Goal: Information Seeking & Learning: Learn about a topic

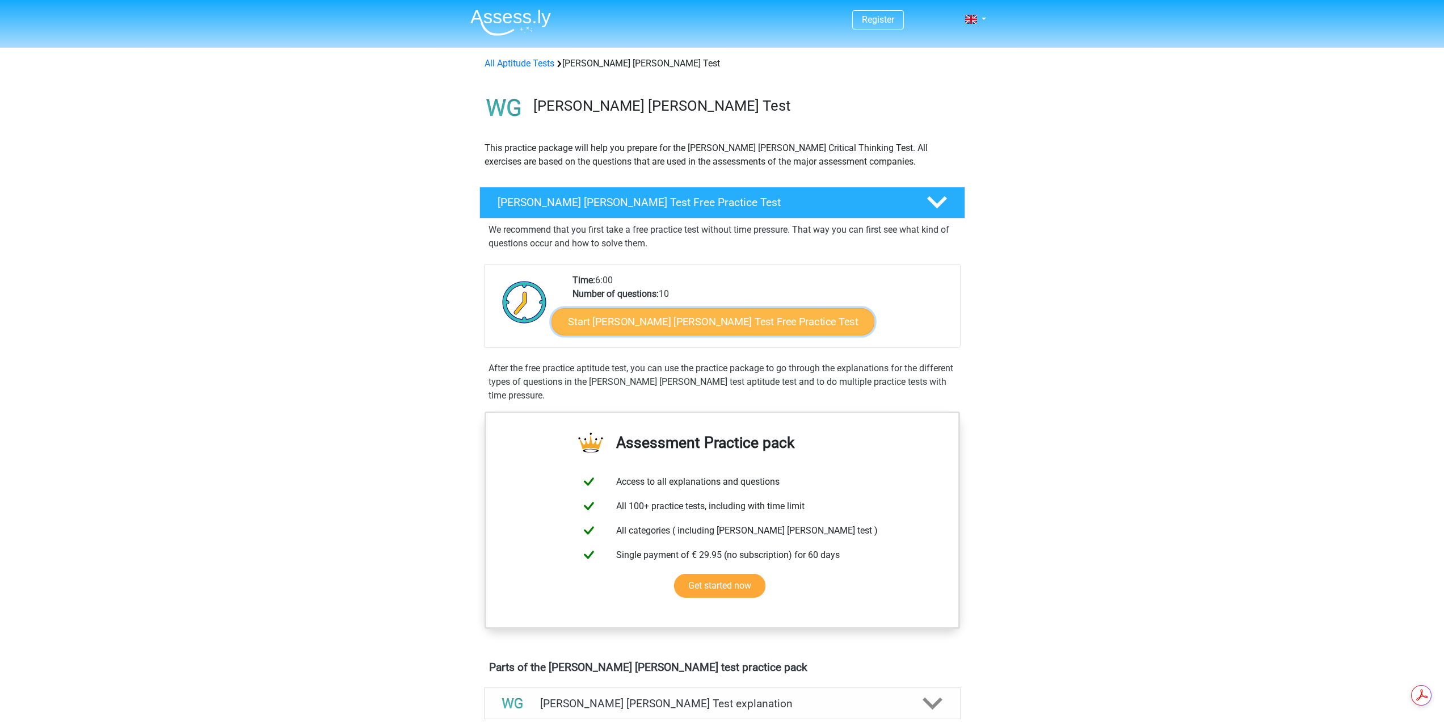
click at [629, 319] on link "Start [PERSON_NAME] [PERSON_NAME] Test Free Practice Test" at bounding box center [712, 321] width 323 height 27
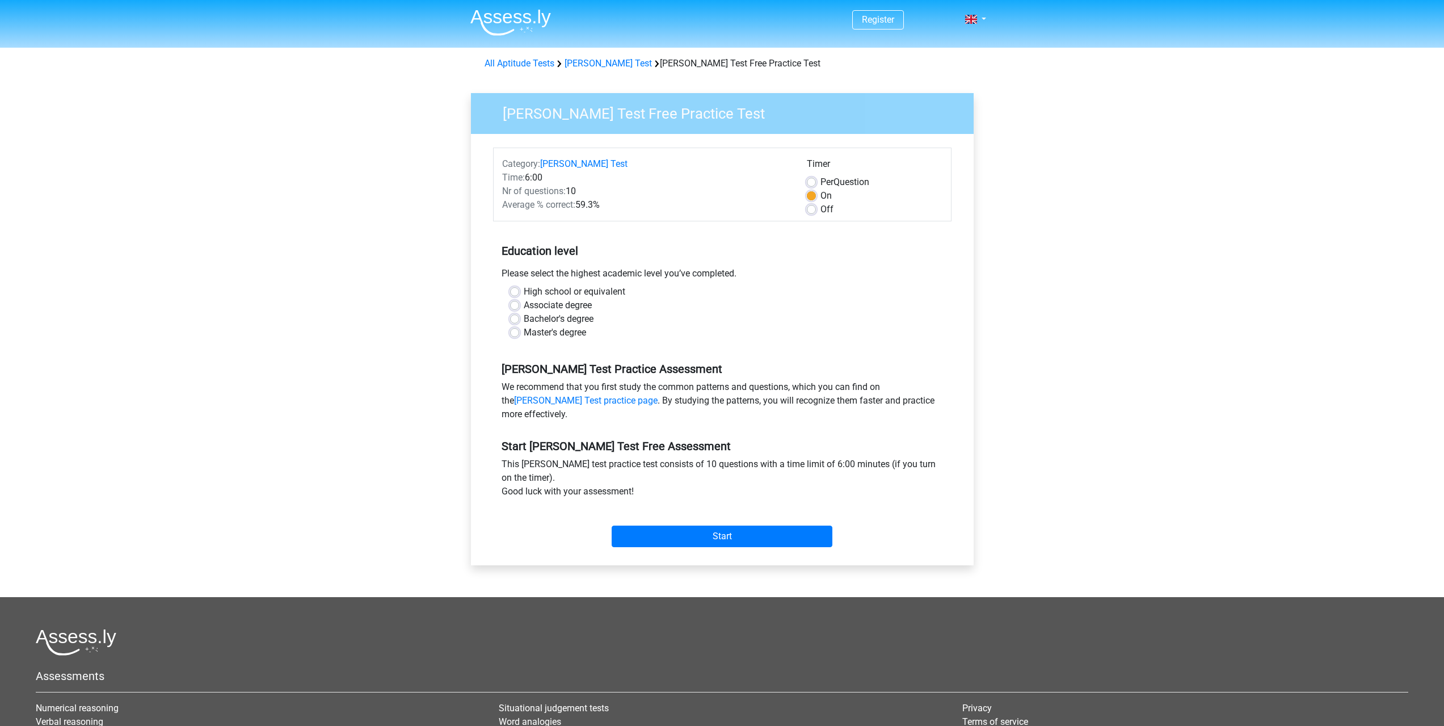
click at [524, 289] on label "High school or equivalent" at bounding box center [575, 292] width 102 height 14
click at [518, 289] on input "High school or equivalent" at bounding box center [514, 290] width 9 height 11
radio input "true"
click at [704, 530] on input "Start" at bounding box center [722, 536] width 221 height 22
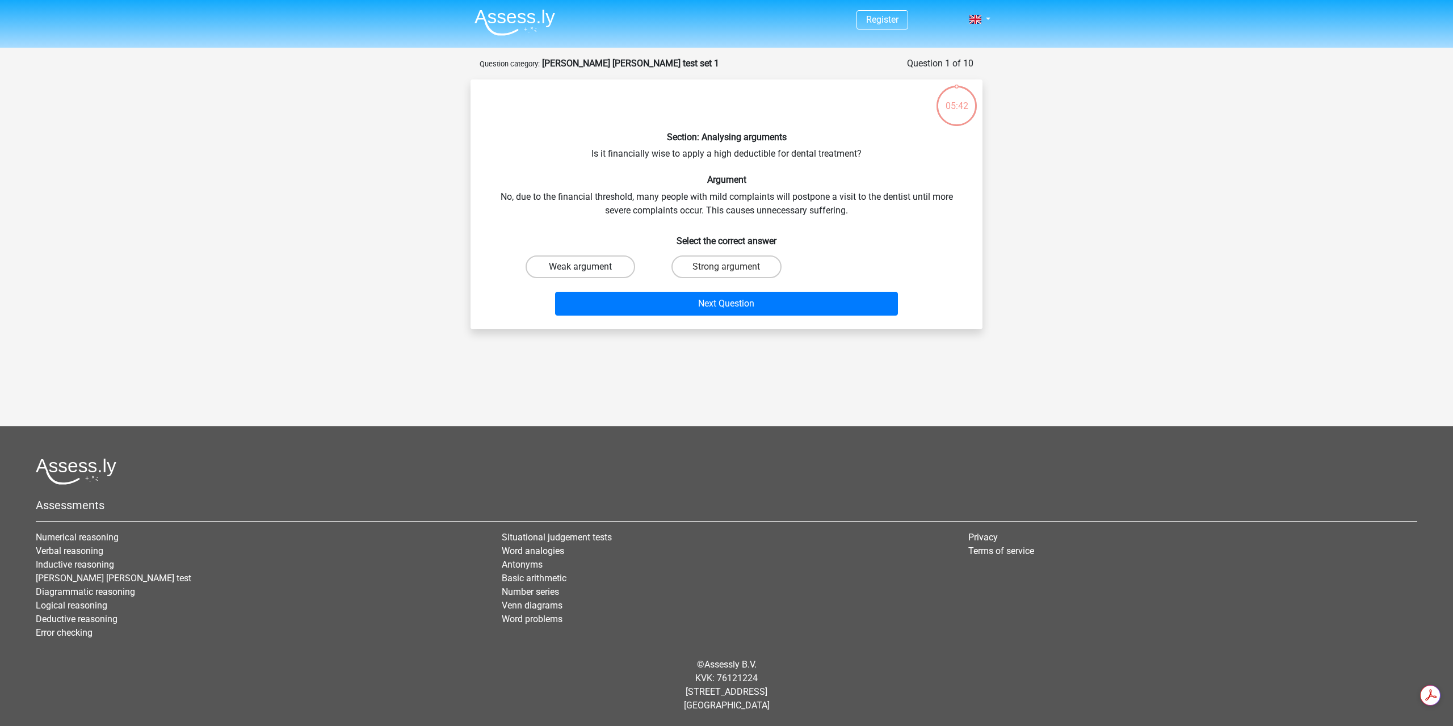
click at [579, 272] on label "Weak argument" at bounding box center [580, 266] width 110 height 23
click at [580, 272] on input "Weak argument" at bounding box center [583, 270] width 7 height 7
radio input "true"
click at [700, 304] on button "Next Question" at bounding box center [726, 304] width 343 height 24
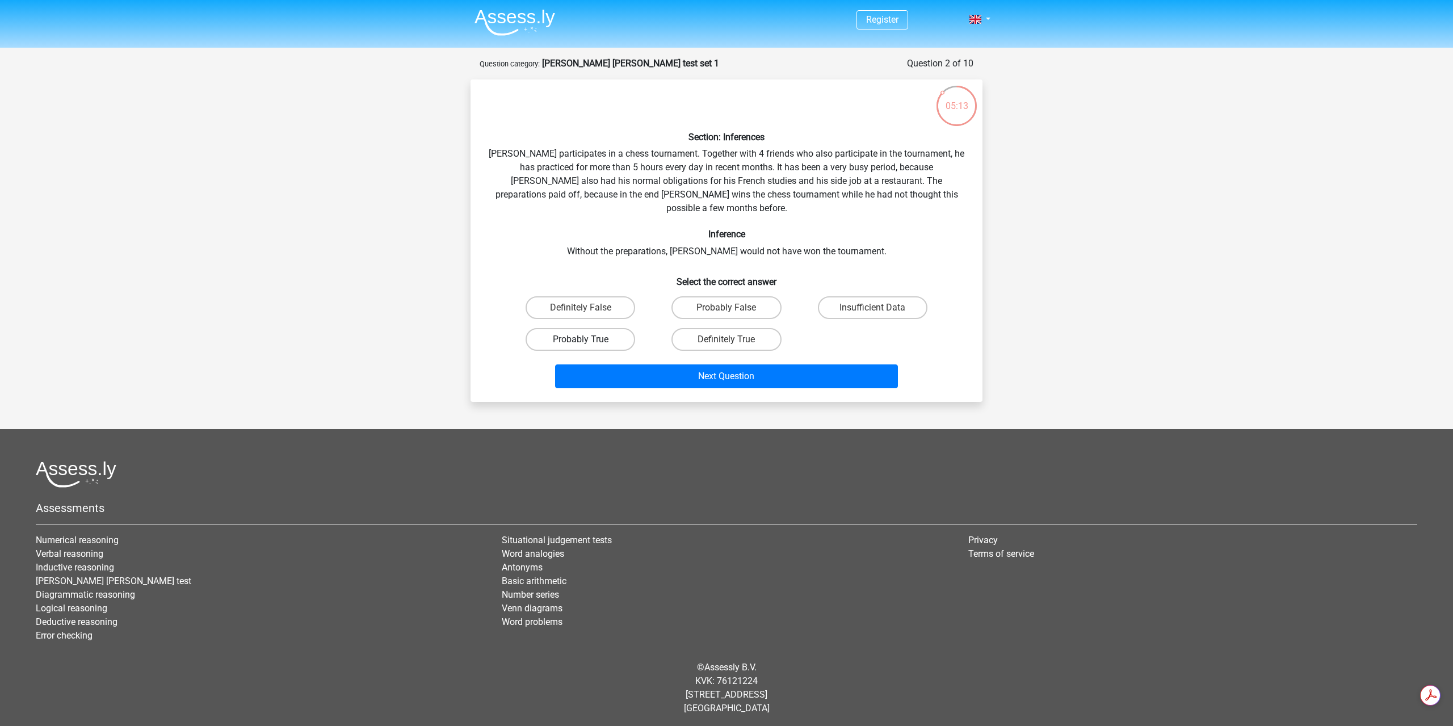
click at [605, 328] on label "Probably True" at bounding box center [580, 339] width 110 height 23
click at [588, 339] on input "Probably True" at bounding box center [583, 342] width 7 height 7
radio input "true"
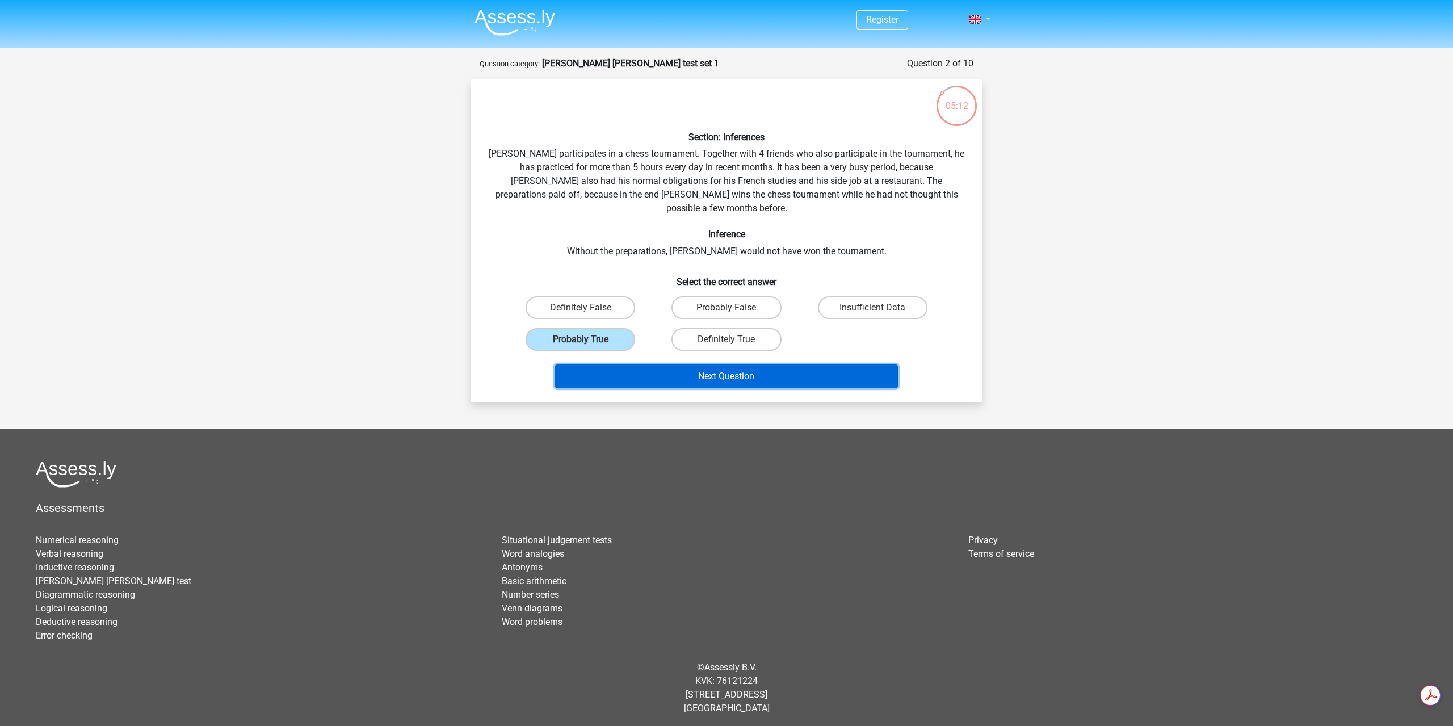
click at [743, 365] on button "Next Question" at bounding box center [726, 376] width 343 height 24
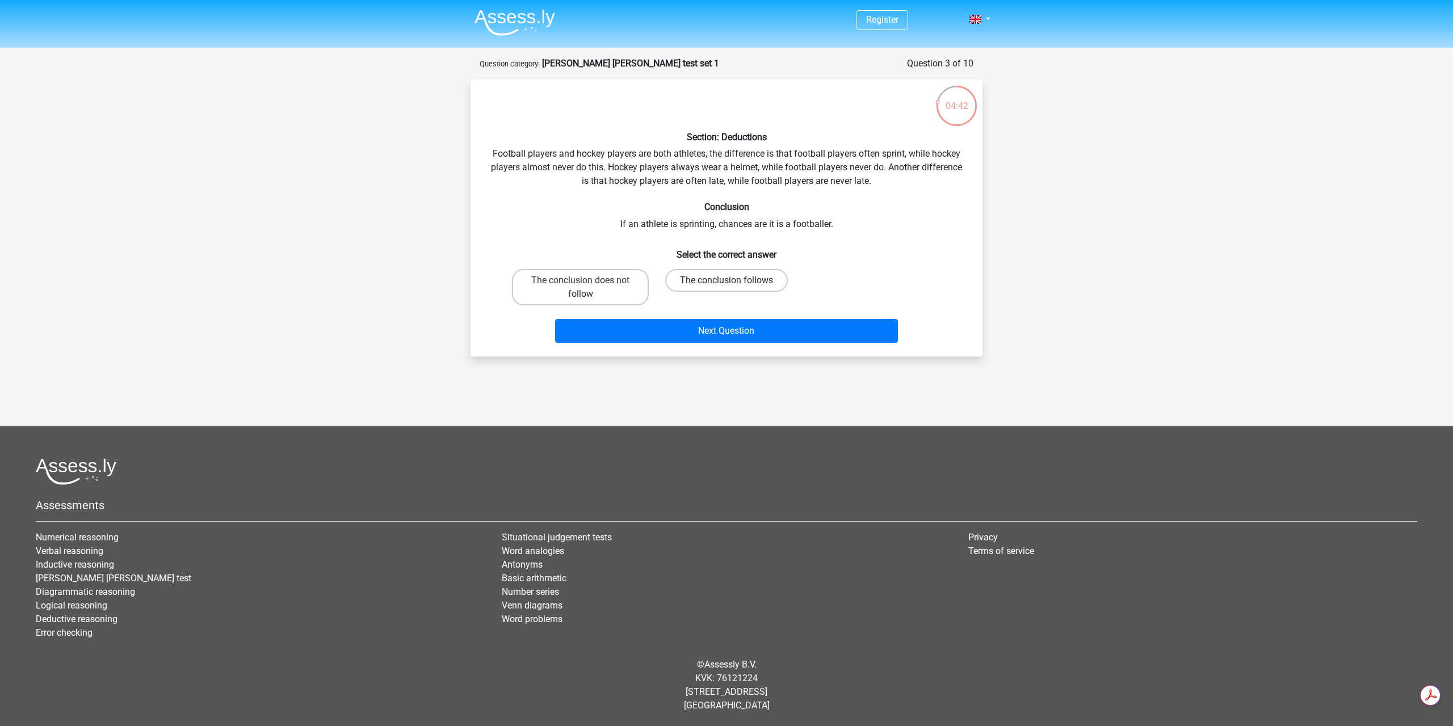
click at [736, 278] on label "The conclusion follows" at bounding box center [726, 280] width 123 height 23
click at [734, 280] on input "The conclusion follows" at bounding box center [729, 283] width 7 height 7
radio input "true"
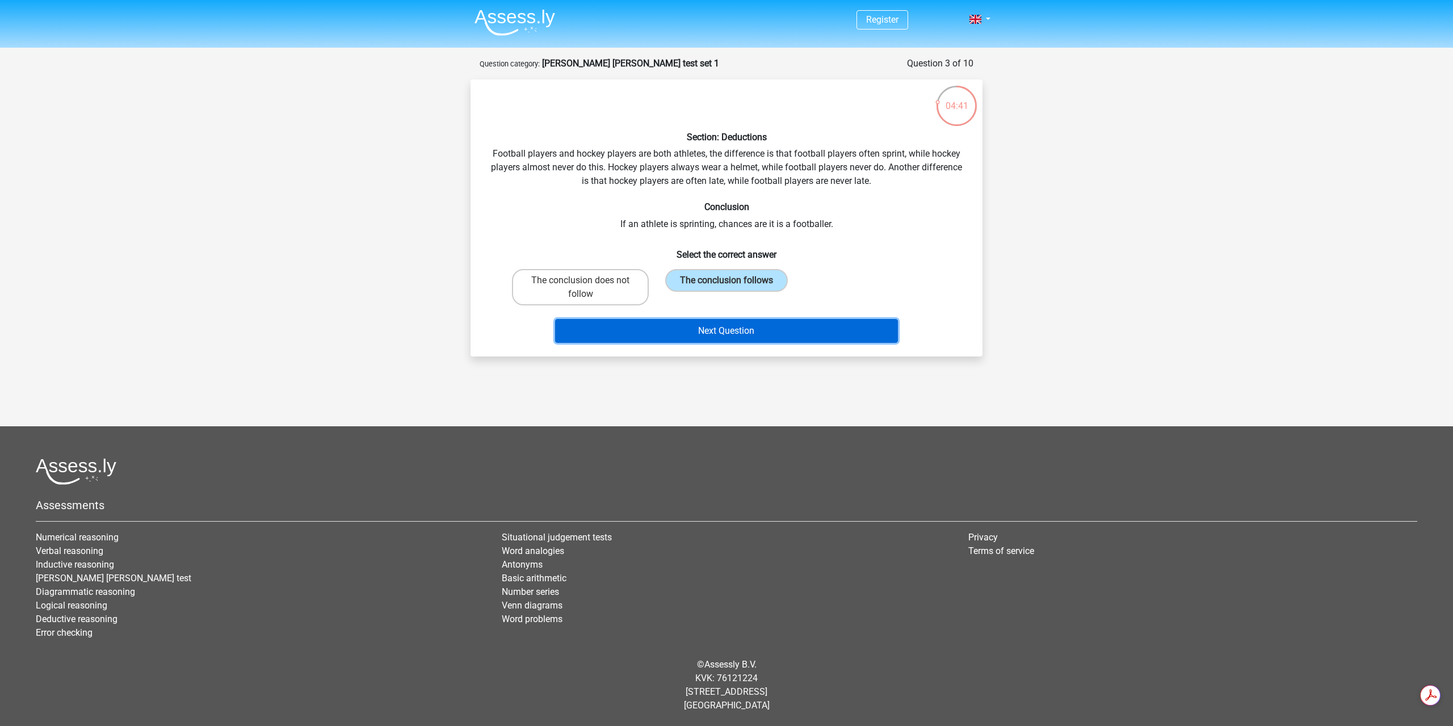
click at [725, 331] on button "Next Question" at bounding box center [726, 331] width 343 height 24
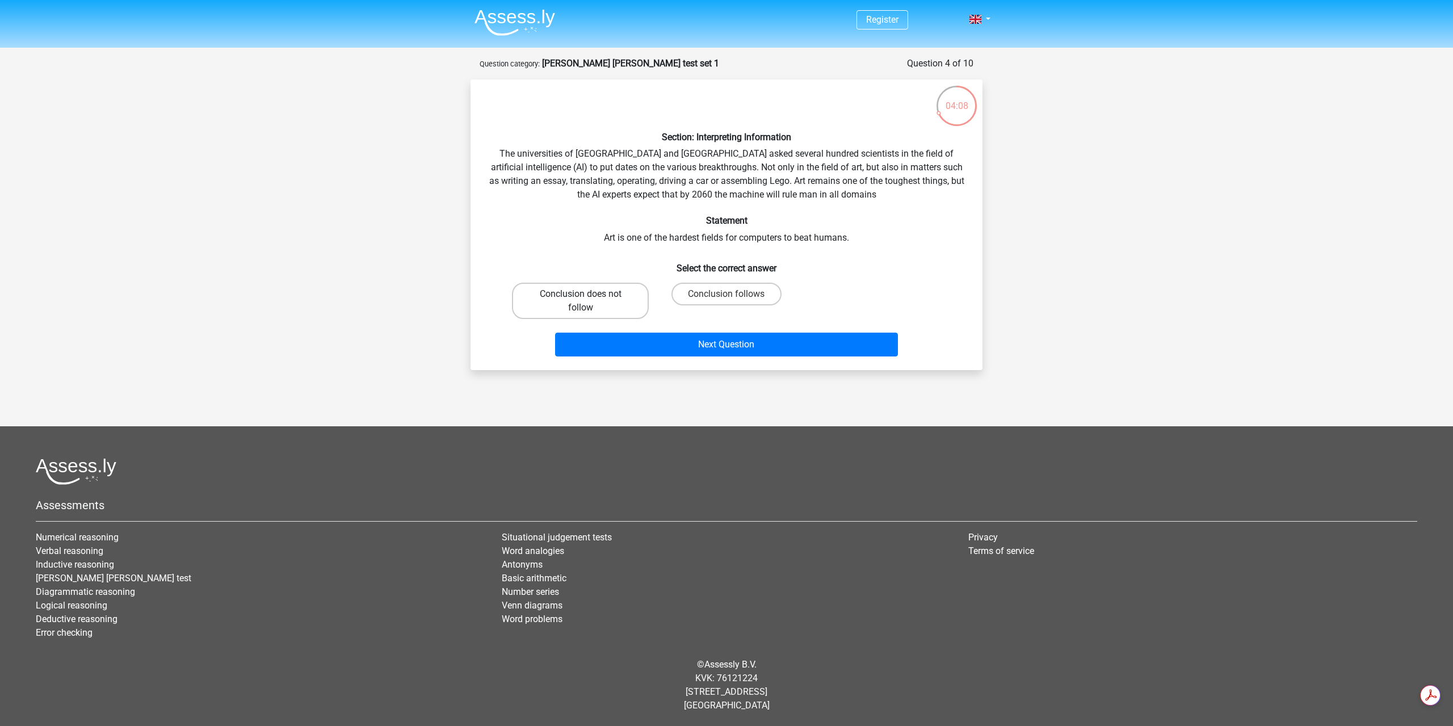
click at [620, 304] on label "Conclusion does not follow" at bounding box center [580, 301] width 137 height 36
click at [588, 301] on input "Conclusion does not follow" at bounding box center [583, 297] width 7 height 7
radio input "true"
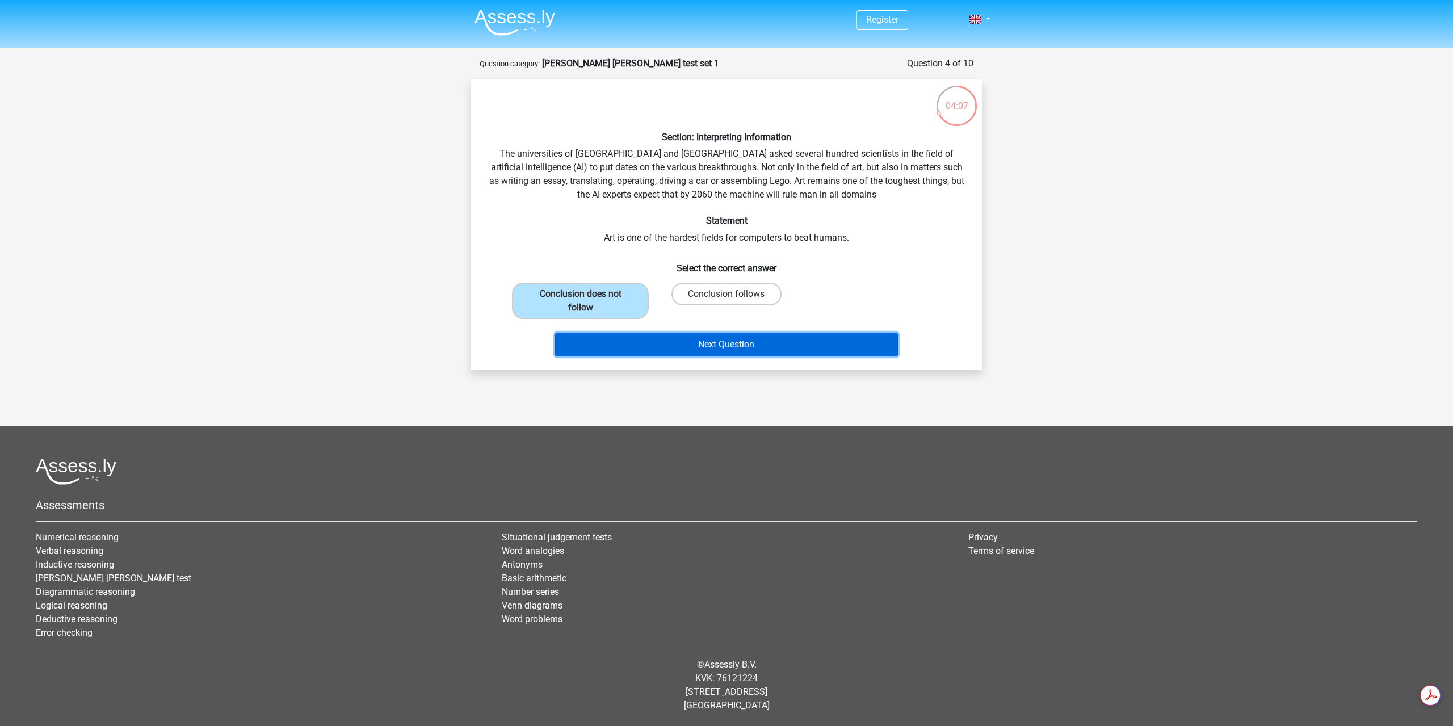
click at [718, 338] on button "Next Question" at bounding box center [726, 344] width 343 height 24
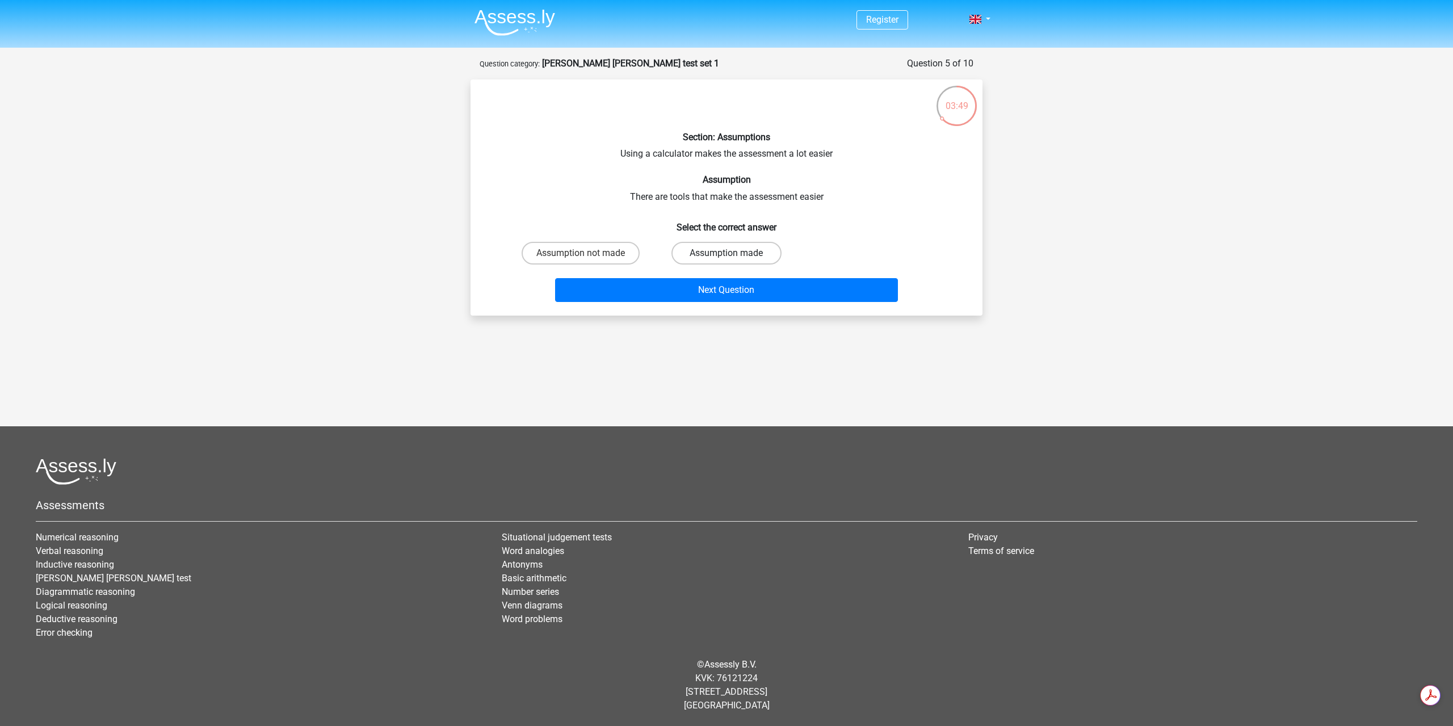
click at [720, 251] on label "Assumption made" at bounding box center [726, 253] width 110 height 23
click at [726, 253] on input "Assumption made" at bounding box center [729, 256] width 7 height 7
radio input "true"
click at [742, 296] on button "Next Question" at bounding box center [726, 290] width 343 height 24
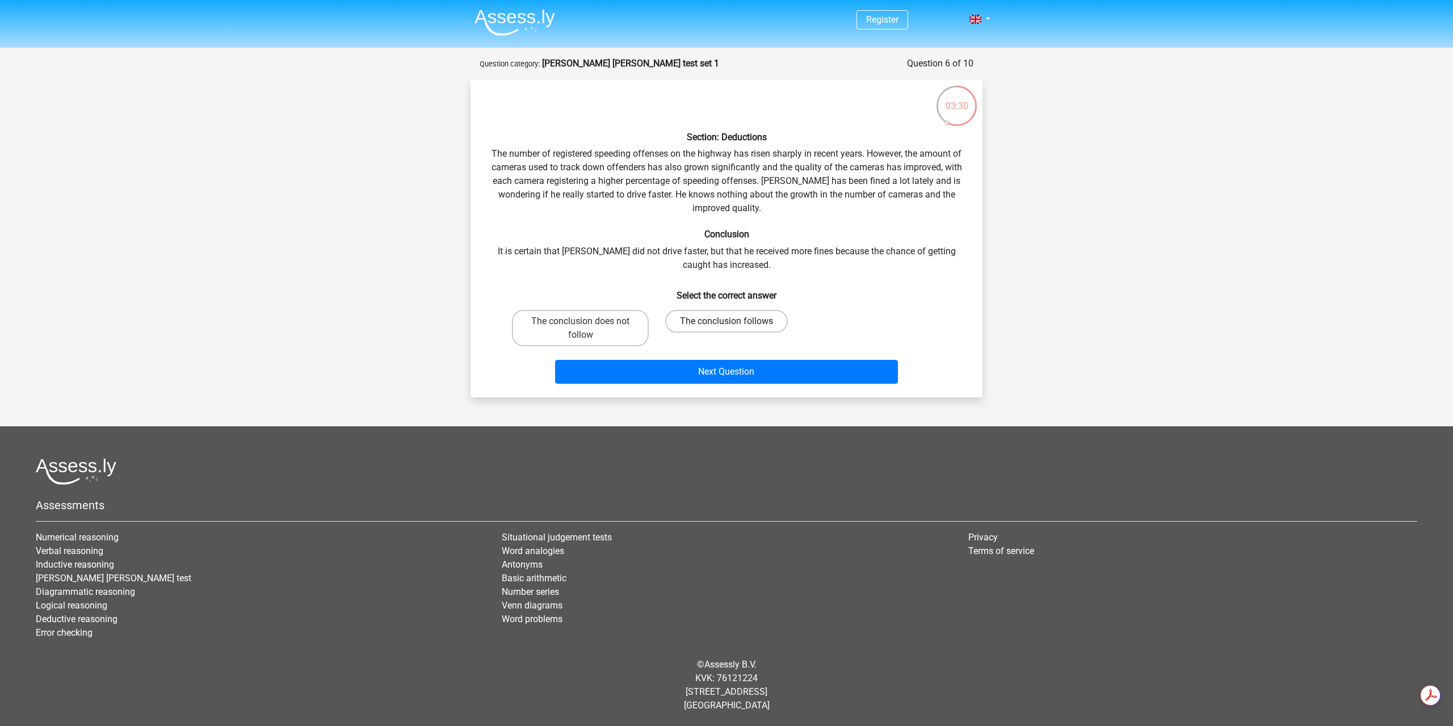
click at [701, 318] on label "The conclusion follows" at bounding box center [726, 321] width 123 height 23
click at [726, 321] on input "The conclusion follows" at bounding box center [729, 324] width 7 height 7
radio input "true"
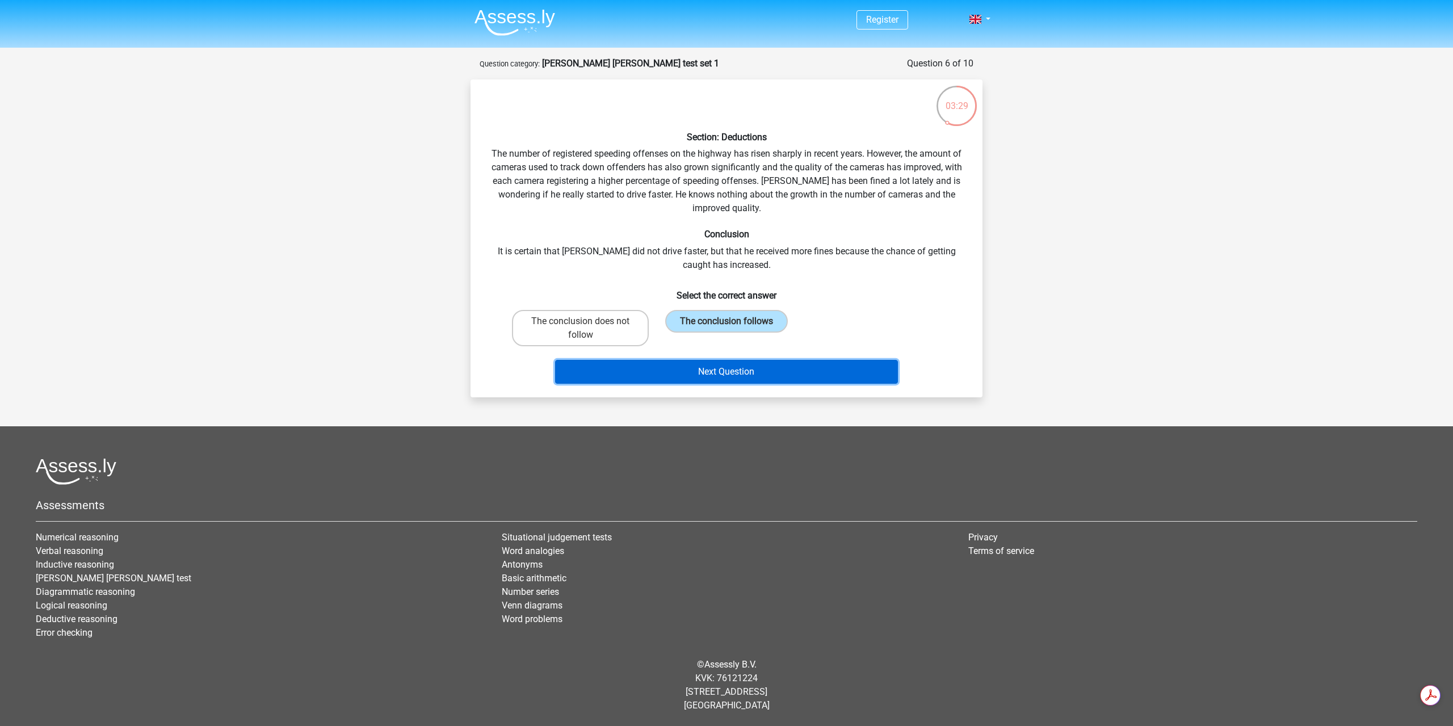
click at [763, 373] on button "Next Question" at bounding box center [726, 372] width 343 height 24
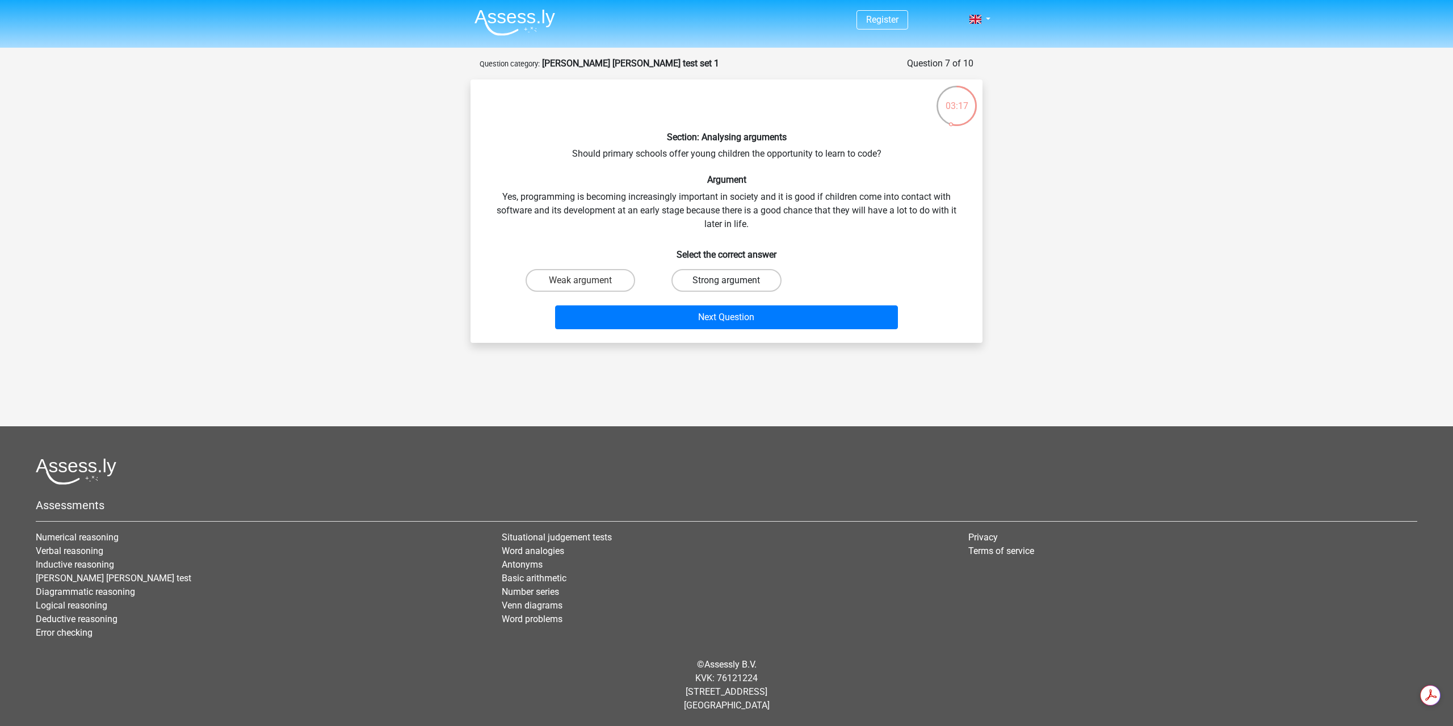
click at [714, 279] on label "Strong argument" at bounding box center [726, 280] width 110 height 23
click at [726, 280] on input "Strong argument" at bounding box center [729, 283] width 7 height 7
radio input "true"
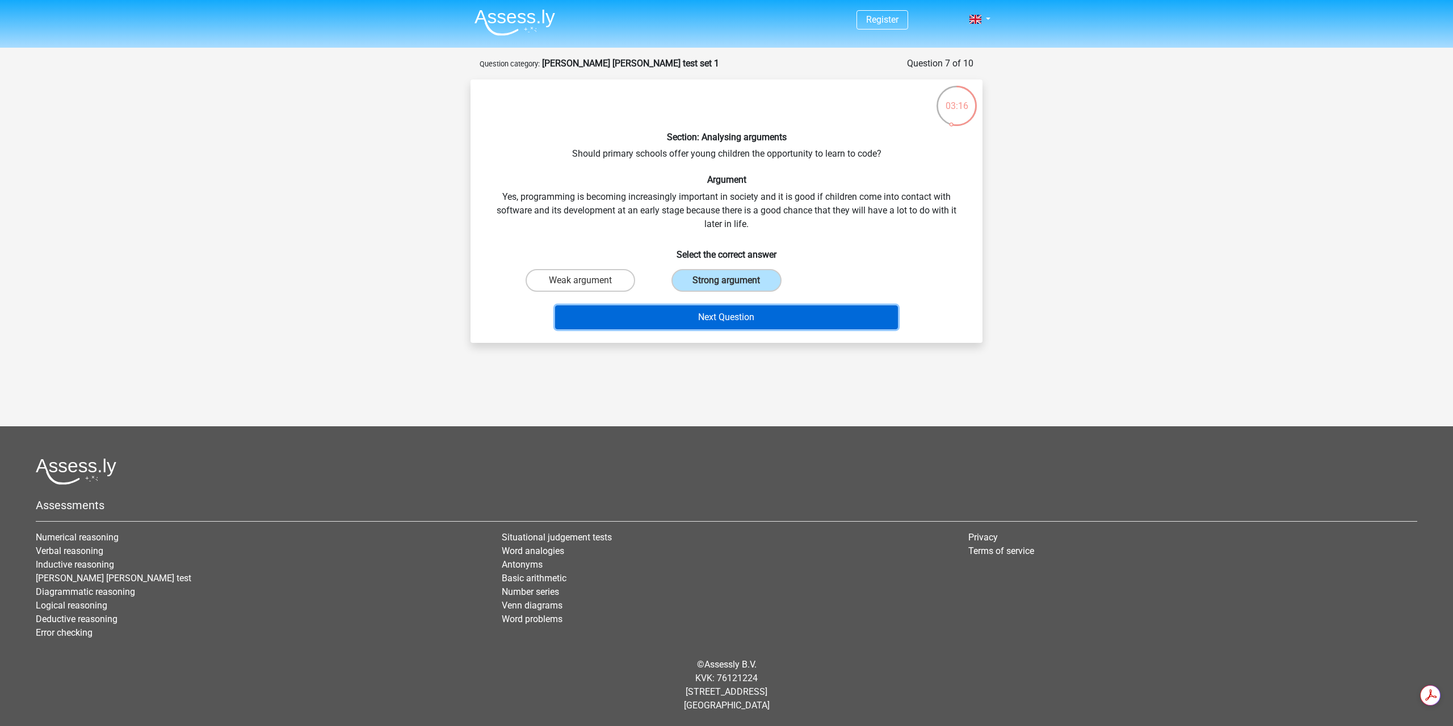
click at [731, 320] on button "Next Question" at bounding box center [726, 317] width 343 height 24
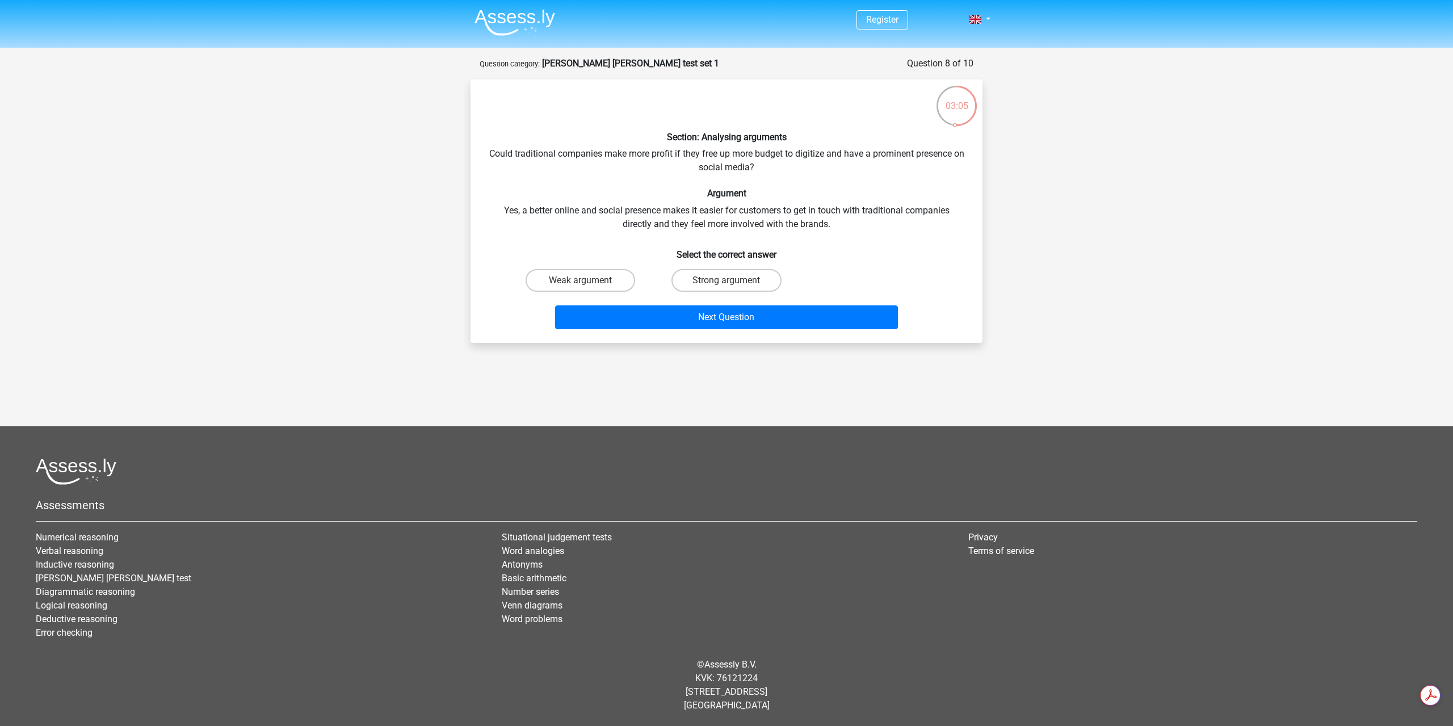
click at [726, 282] on input "Strong argument" at bounding box center [729, 283] width 7 height 7
radio input "true"
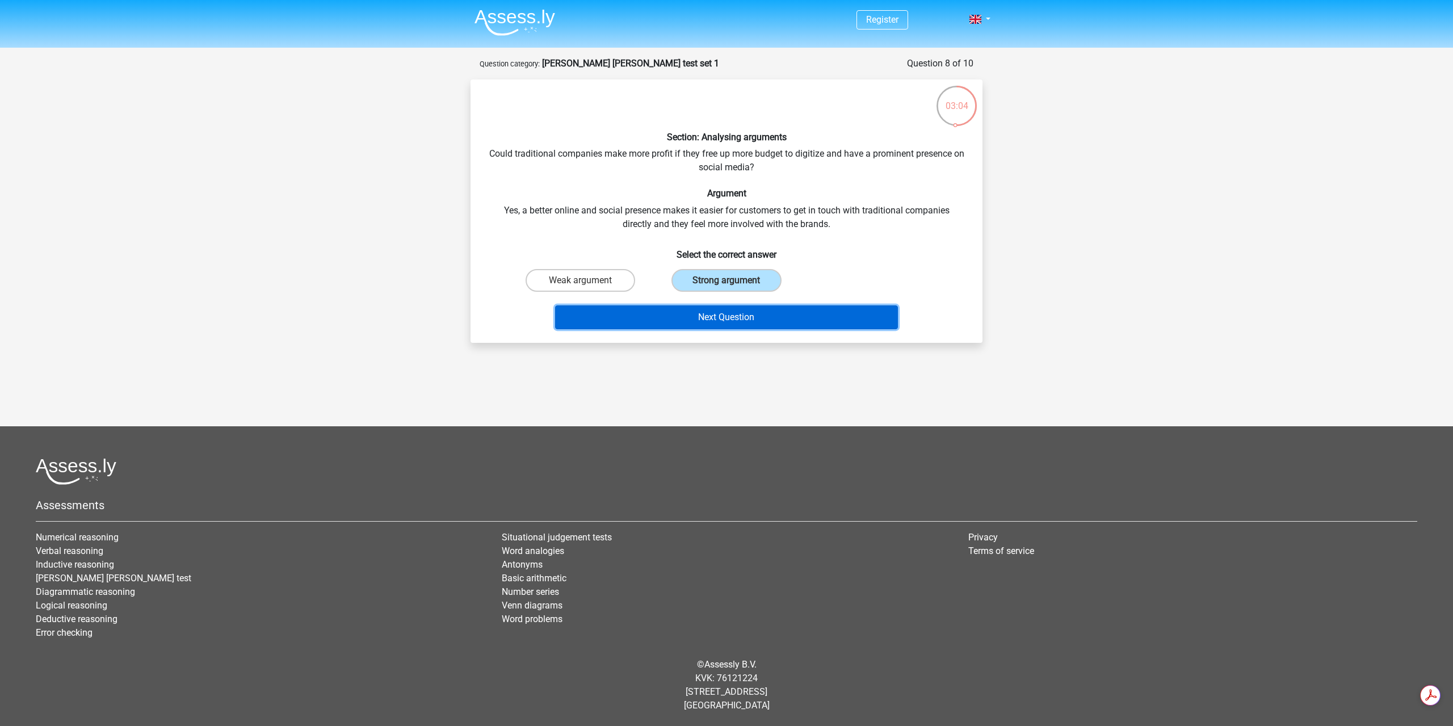
click at [729, 317] on button "Next Question" at bounding box center [726, 317] width 343 height 24
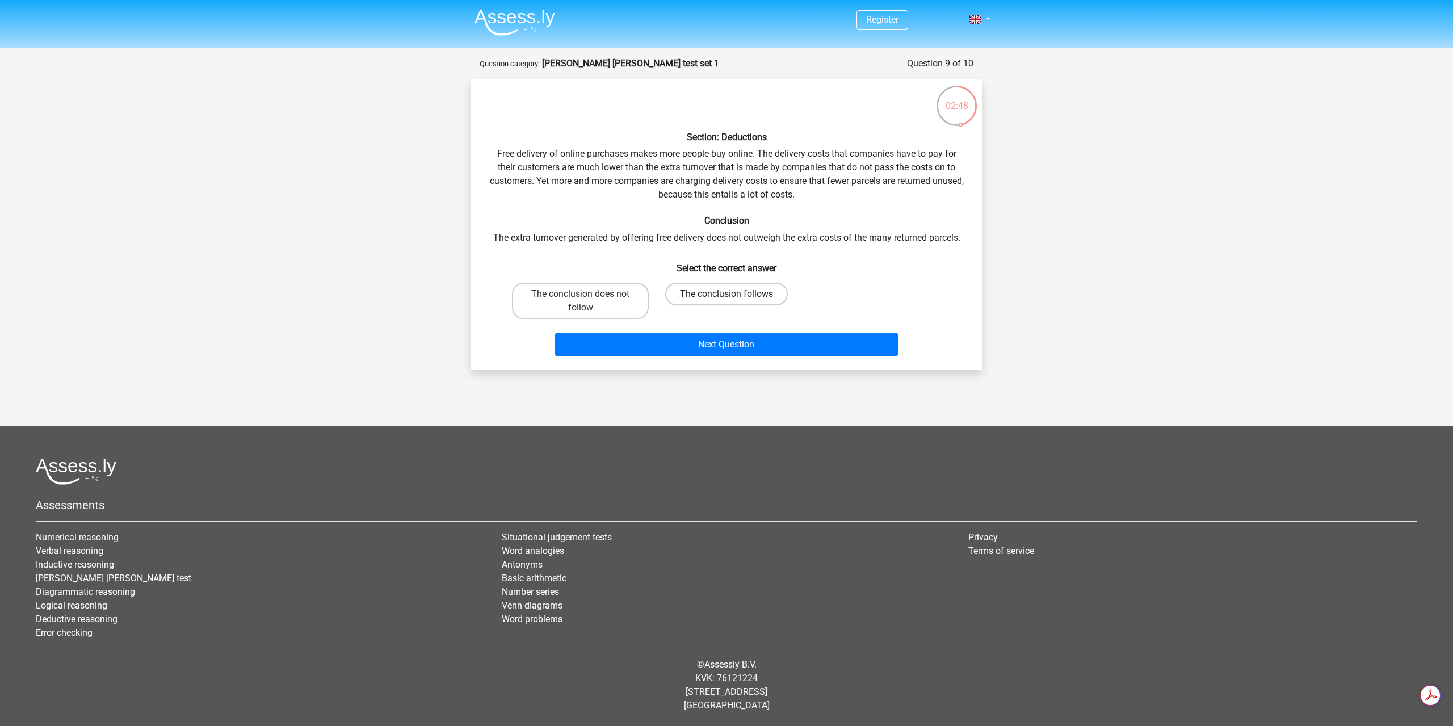
click at [739, 287] on label "The conclusion follows" at bounding box center [726, 294] width 123 height 23
click at [734, 294] on input "The conclusion follows" at bounding box center [729, 297] width 7 height 7
radio input "true"
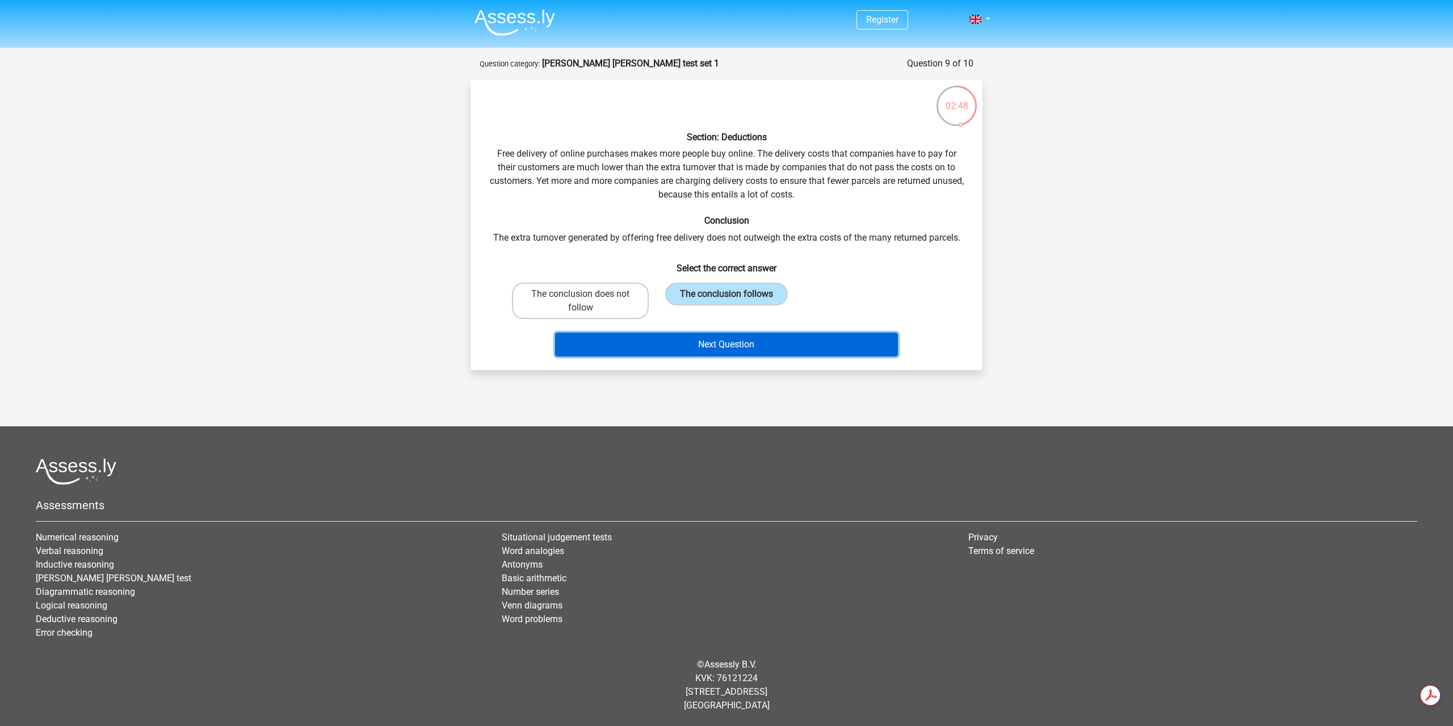
click at [751, 346] on button "Next Question" at bounding box center [726, 344] width 343 height 24
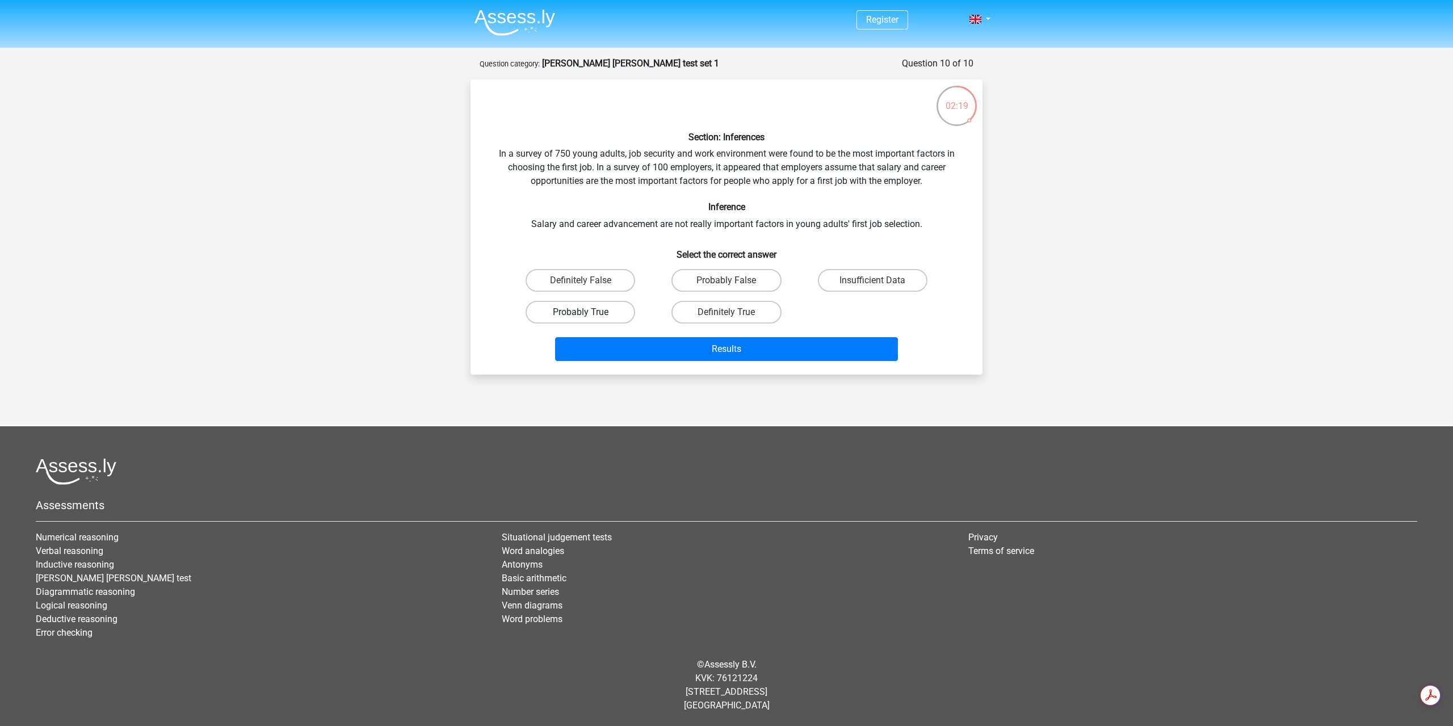
click at [606, 317] on label "Probably True" at bounding box center [580, 312] width 110 height 23
click at [588, 317] on input "Probably True" at bounding box center [583, 315] width 7 height 7
radio input "true"
click at [704, 358] on button "Results" at bounding box center [726, 349] width 343 height 24
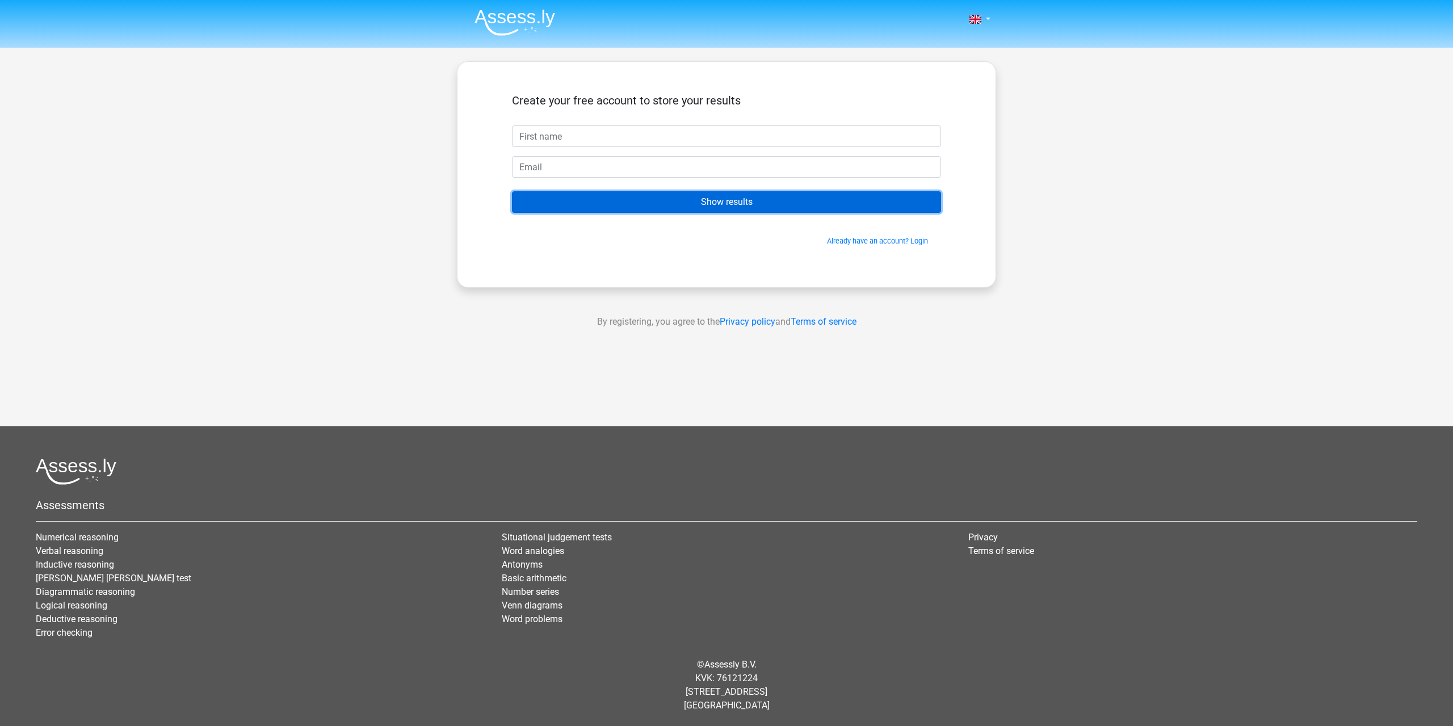
click at [696, 209] on input "Show results" at bounding box center [726, 202] width 429 height 22
